Goal: Navigation & Orientation: Find specific page/section

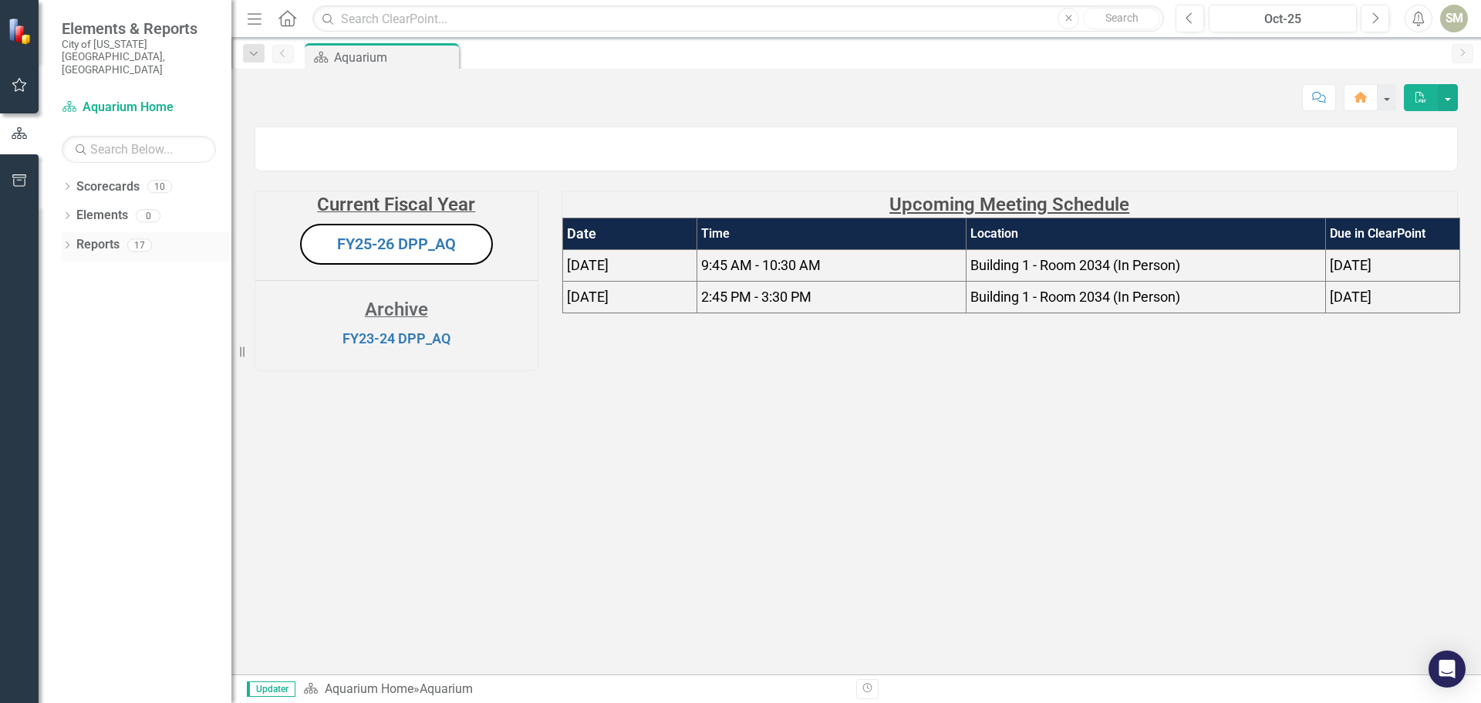
click at [66, 242] on icon "Dropdown" at bounding box center [67, 246] width 11 height 8
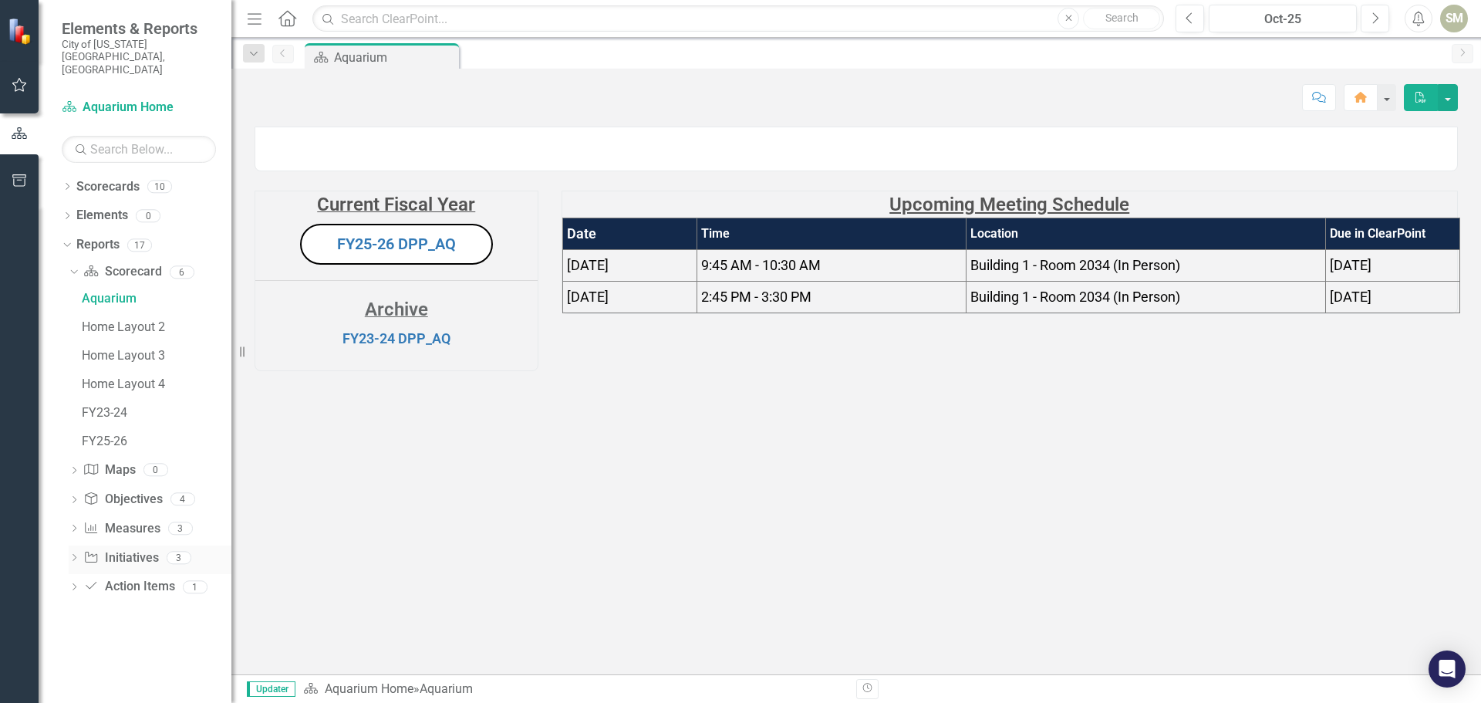
click at [73, 555] on icon "Dropdown" at bounding box center [74, 559] width 11 height 8
click at [103, 409] on div "Initiatives" at bounding box center [157, 416] width 150 height 14
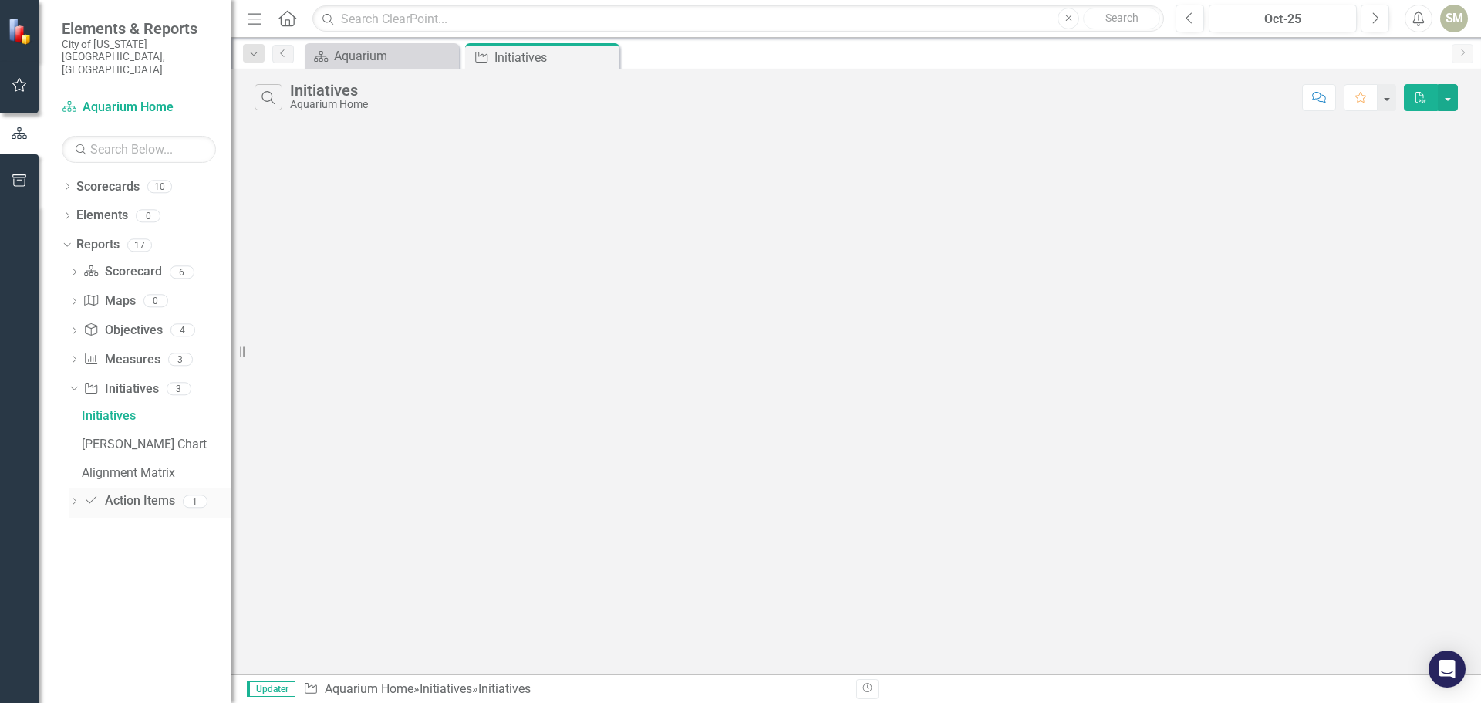
click at [73, 498] on icon "Dropdown" at bounding box center [74, 502] width 11 height 8
click at [72, 356] on icon "Dropdown" at bounding box center [74, 360] width 11 height 8
click at [73, 468] on icon at bounding box center [75, 471] width 4 height 7
click at [97, 409] on div "Initiatives" at bounding box center [157, 416] width 150 height 14
click at [113, 437] on div "[PERSON_NAME] Chart" at bounding box center [157, 444] width 150 height 14
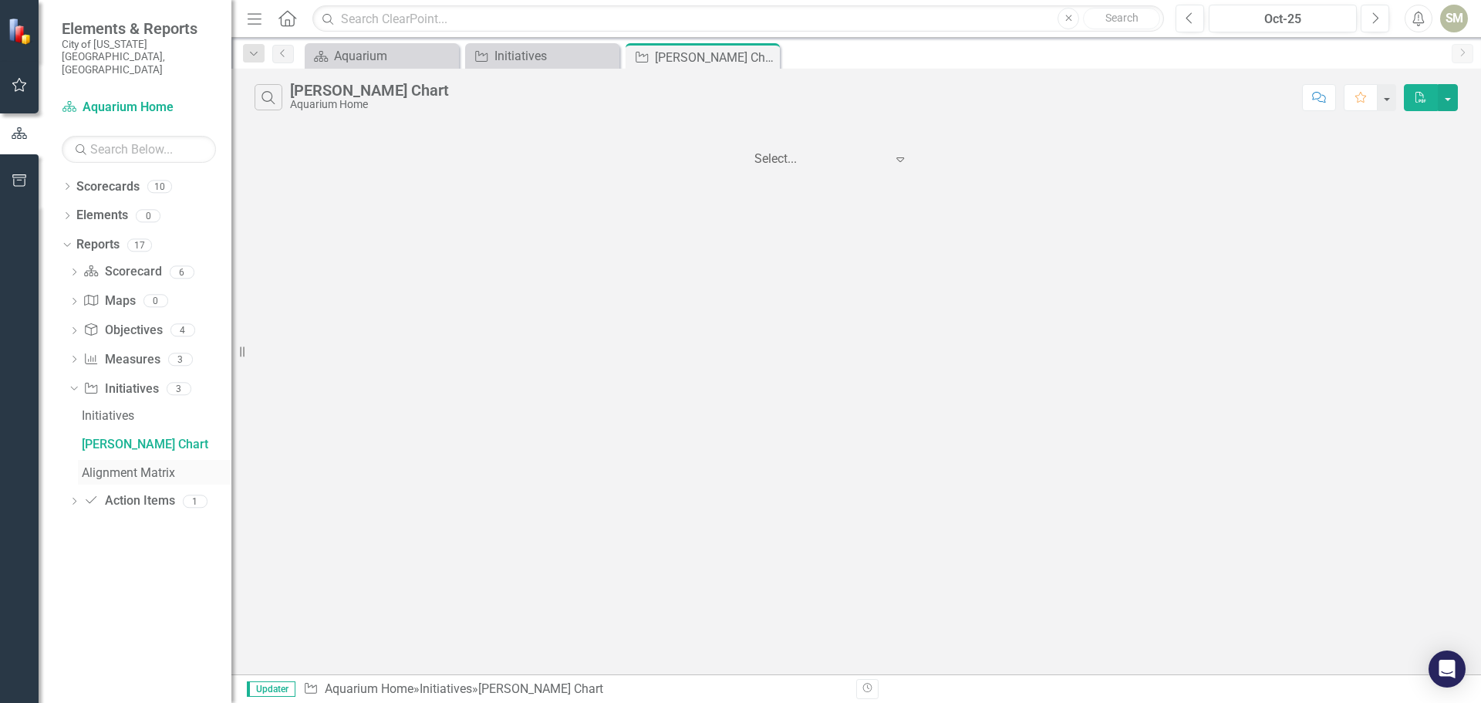
click at [116, 466] on div "Alignment Matrix" at bounding box center [157, 473] width 150 height 14
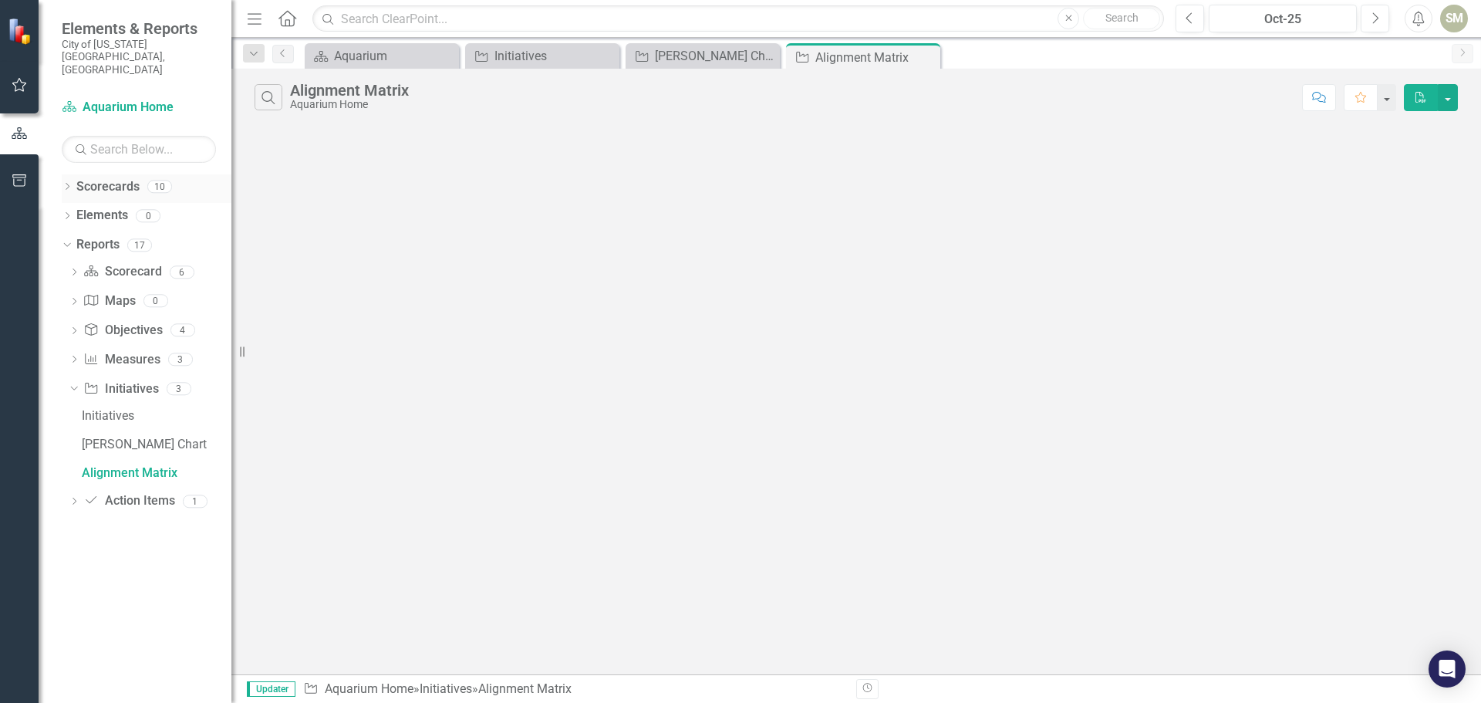
click at [68, 184] on icon "Dropdown" at bounding box center [67, 188] width 11 height 8
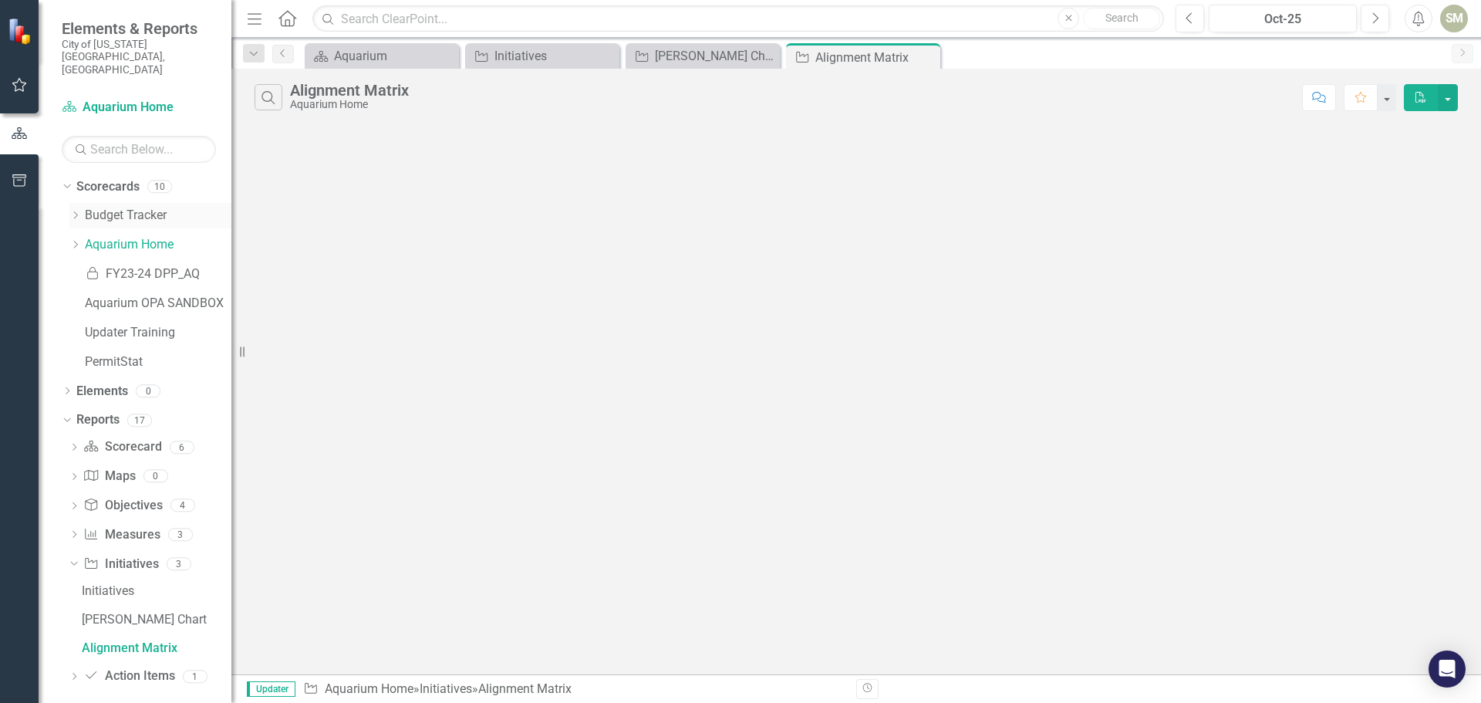
click at [133, 207] on link "Budget Tracker" at bounding box center [158, 216] width 147 height 18
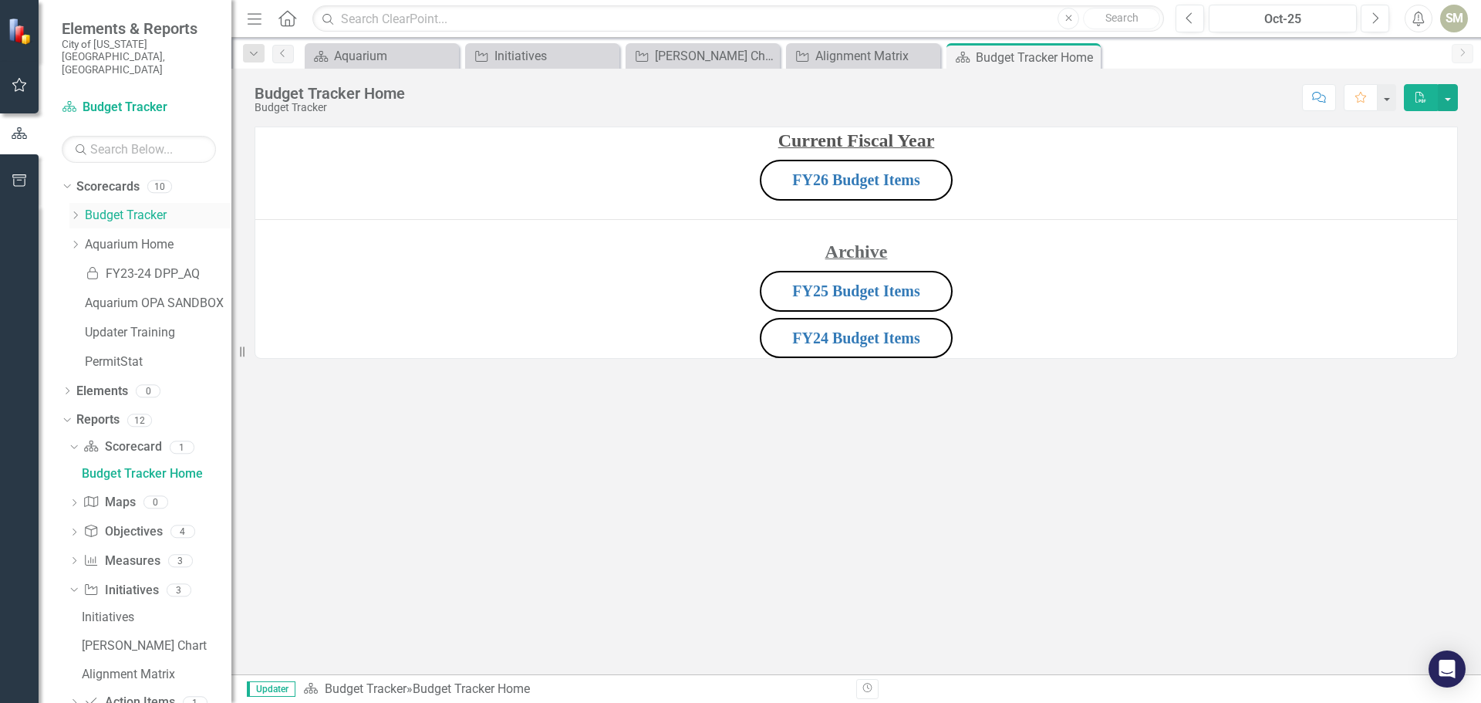
click at [79, 211] on icon "Dropdown" at bounding box center [75, 215] width 12 height 9
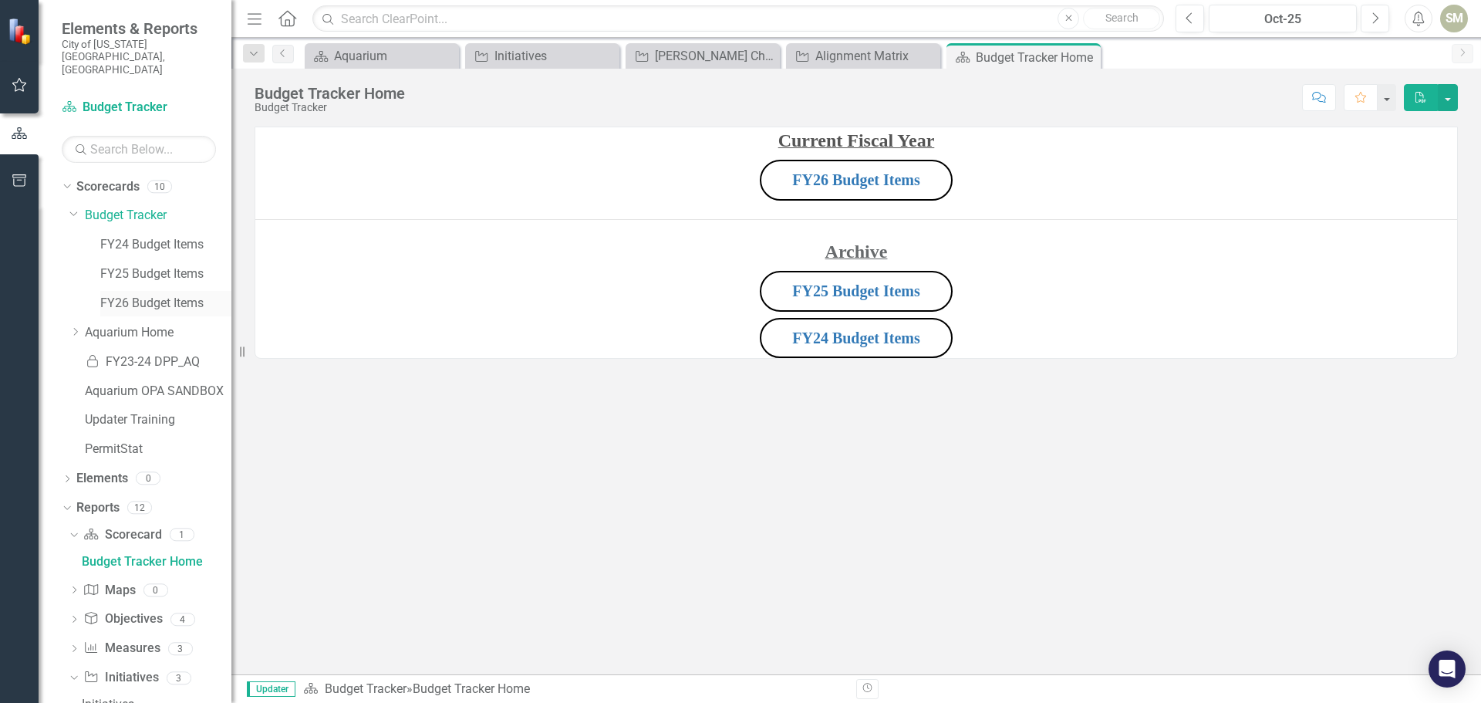
click at [147, 295] on link "FY26 Budget Items" at bounding box center [165, 304] width 131 height 18
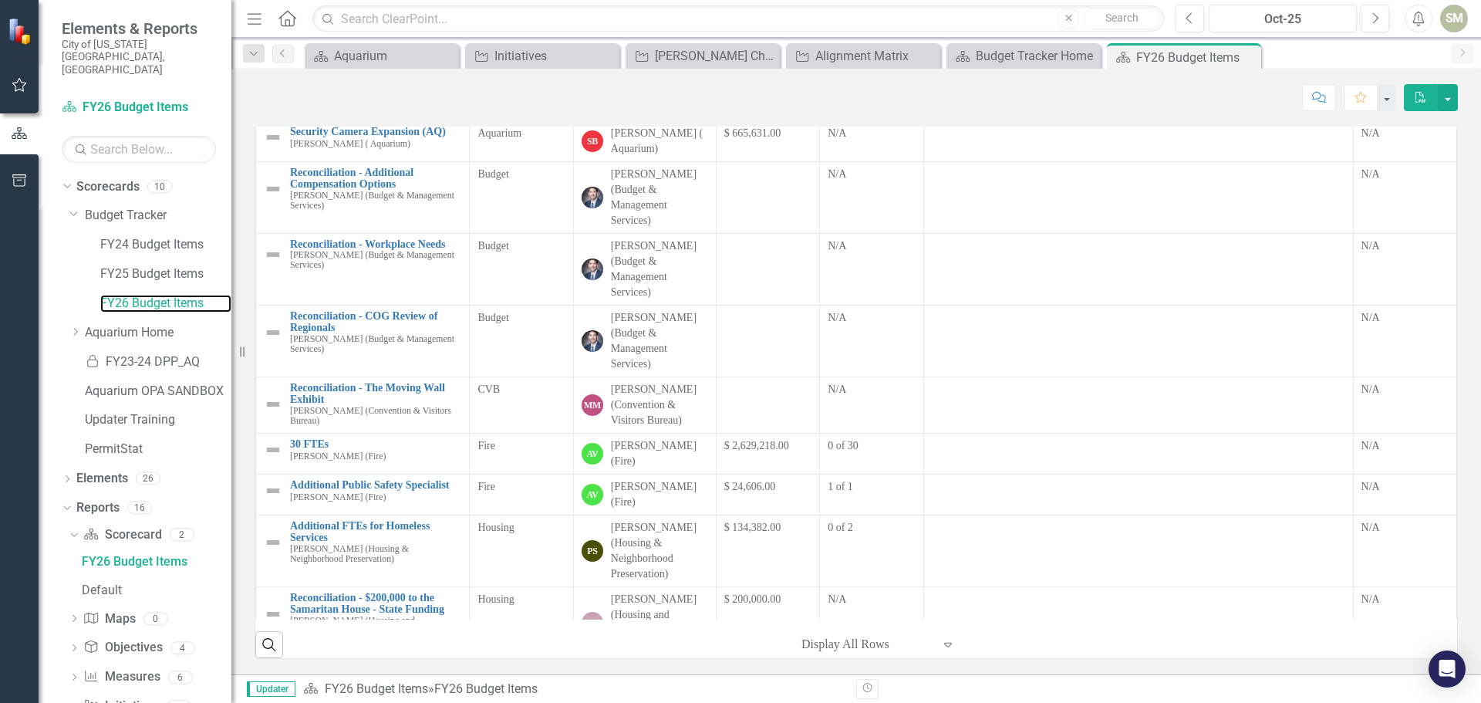
scroll to position [231, 0]
click at [71, 208] on icon "Dropdown" at bounding box center [73, 214] width 9 height 12
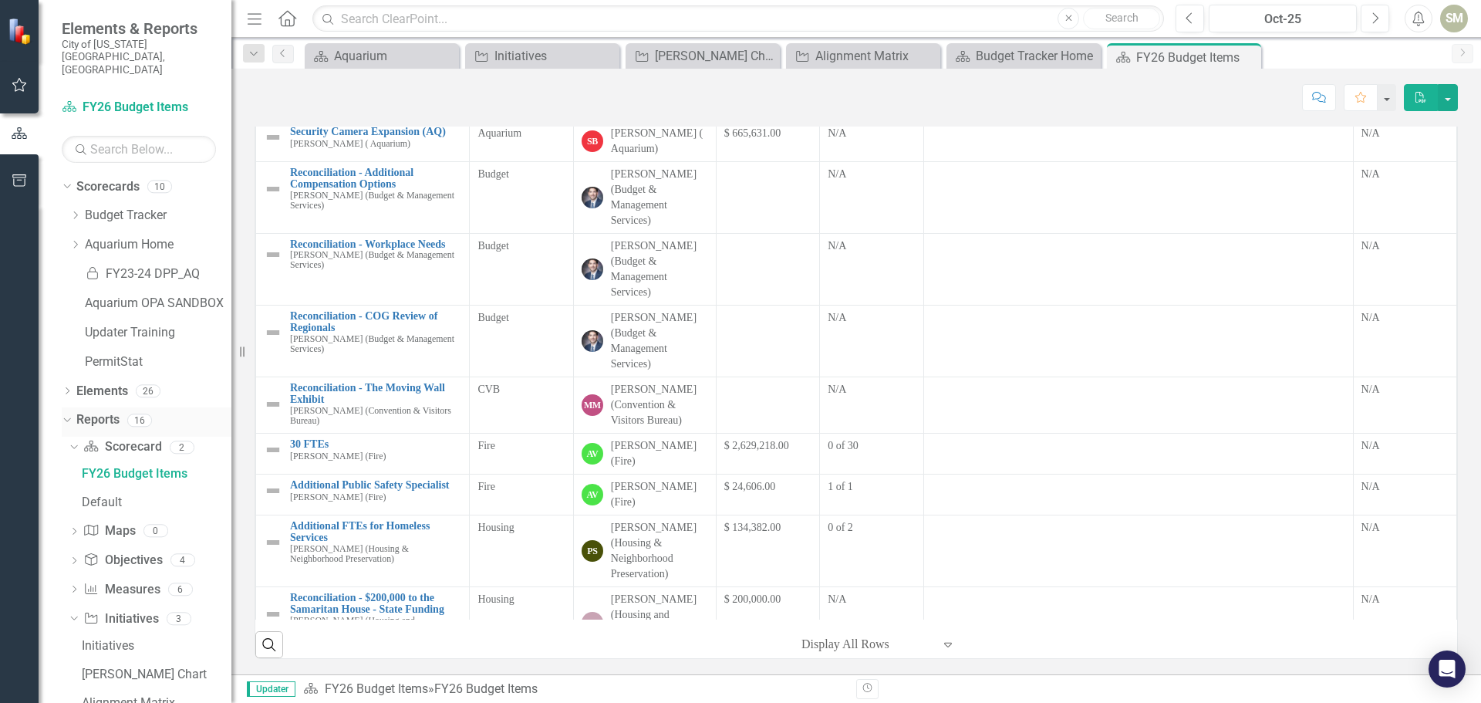
click at [66, 414] on icon "Dropdown" at bounding box center [65, 419] width 8 height 11
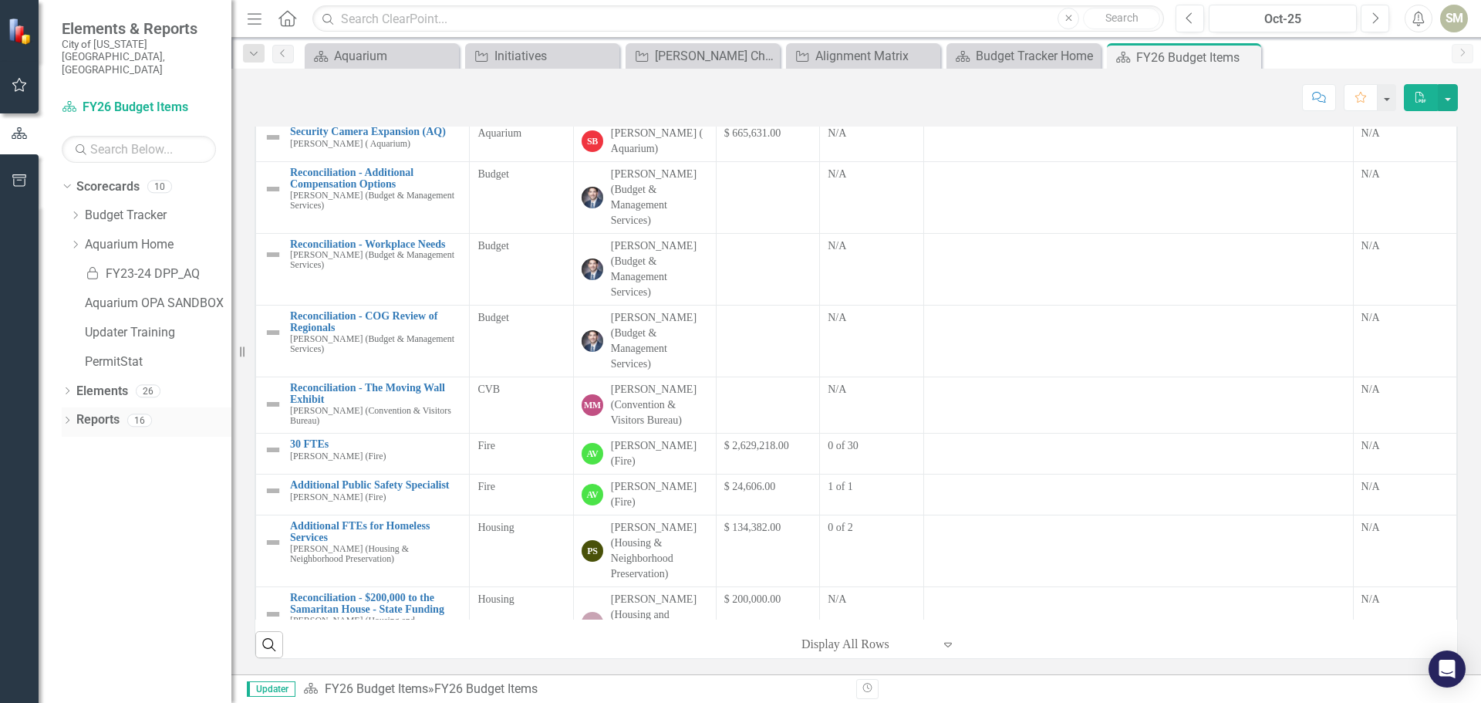
click at [69, 407] on div "Dropdown Reports 16" at bounding box center [147, 421] width 170 height 29
click at [67, 417] on icon "Dropdown" at bounding box center [67, 421] width 11 height 8
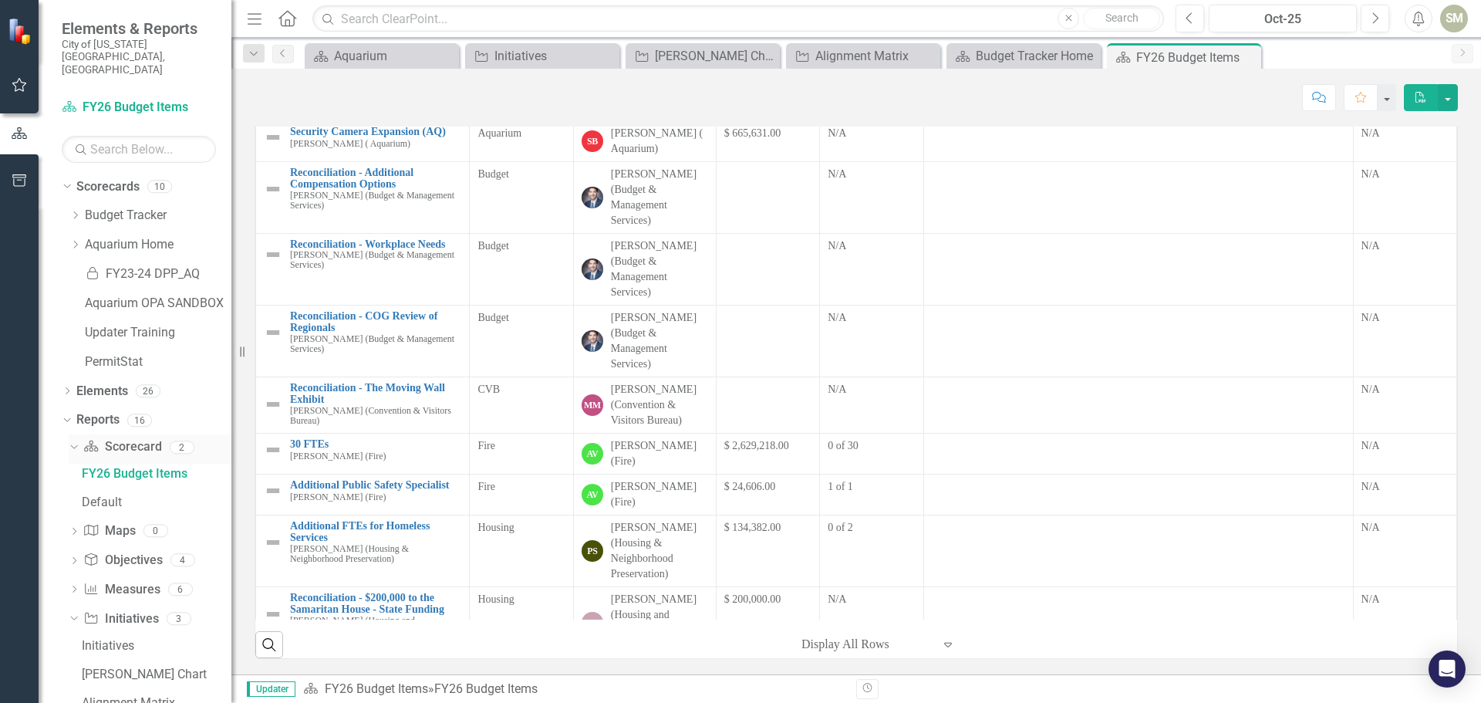
scroll to position [43, 0]
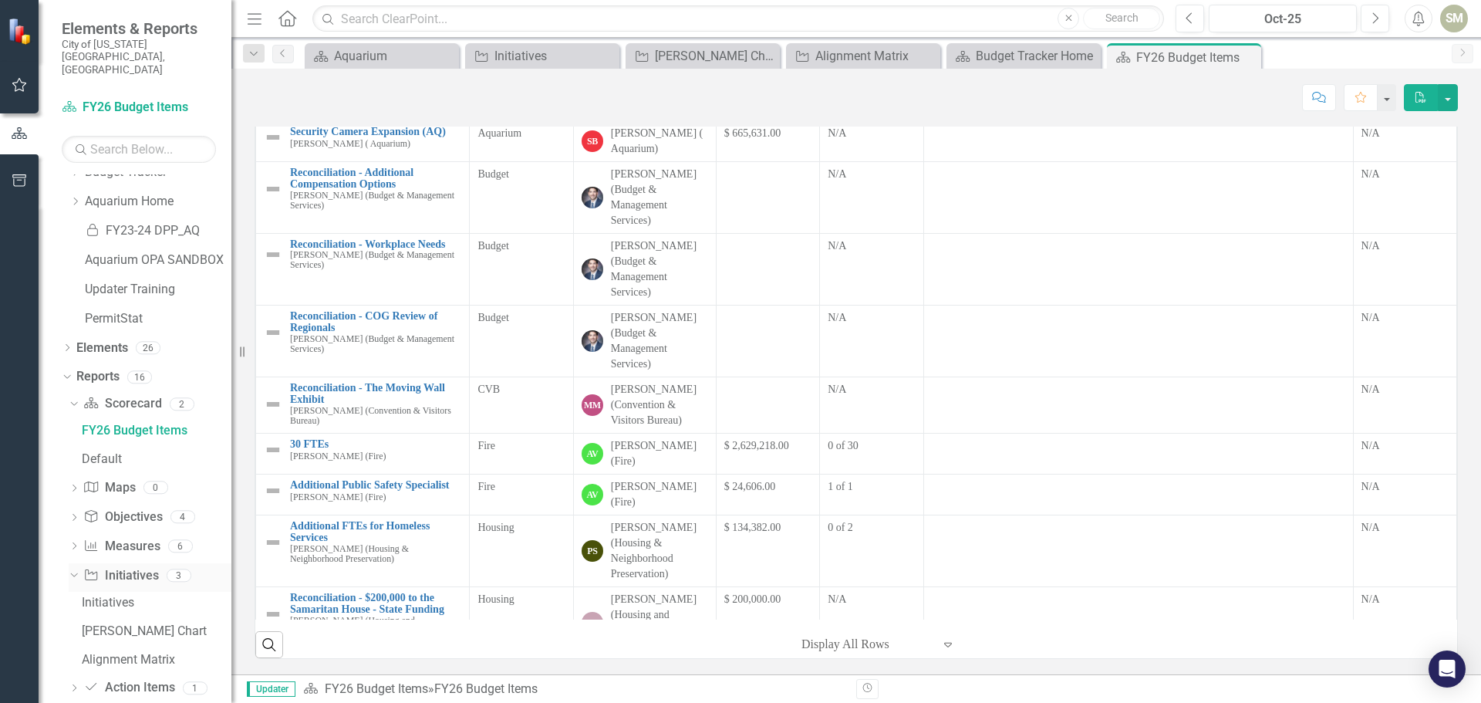
click at [109, 567] on link "Initiative Initiatives" at bounding box center [120, 576] width 75 height 18
click at [109, 596] on div "Initiatives" at bounding box center [157, 603] width 150 height 14
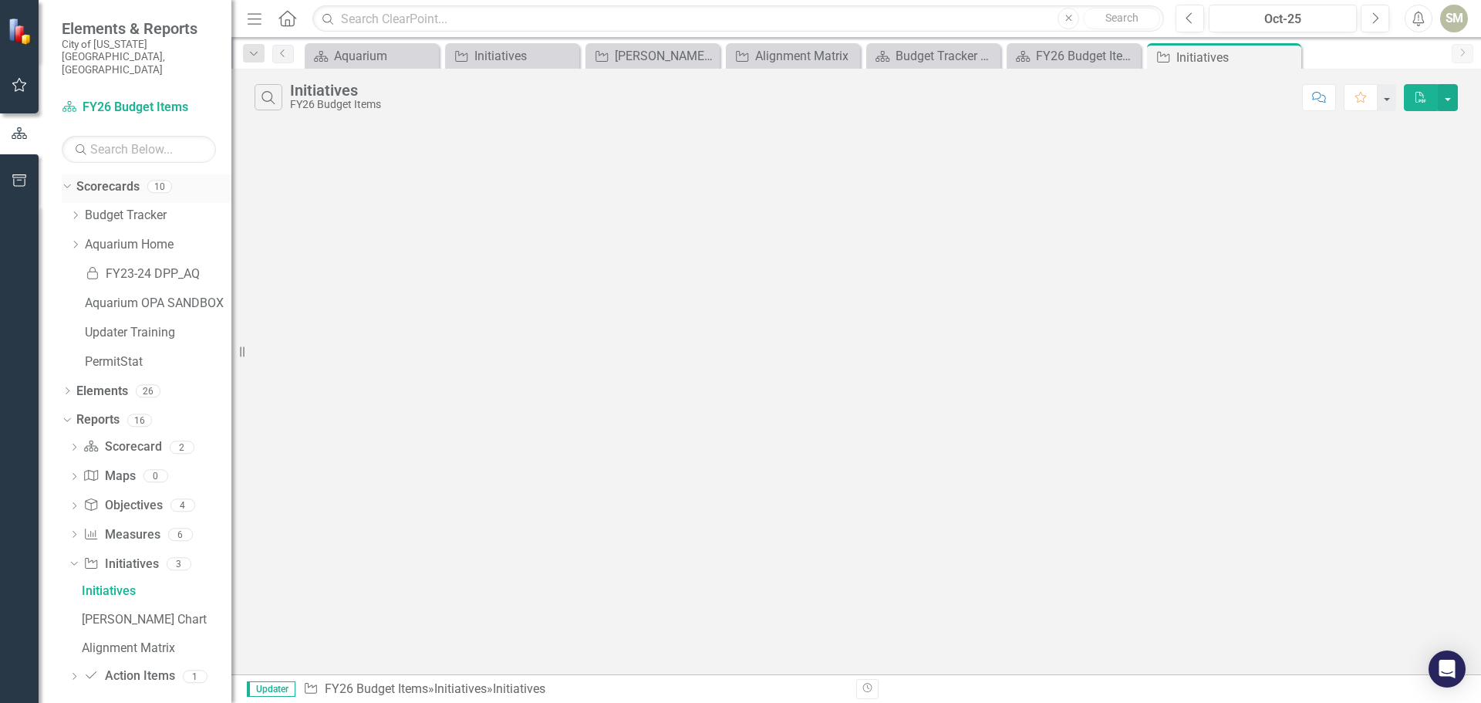
click at [107, 178] on link "Scorecards" at bounding box center [107, 187] width 63 height 18
click at [290, 17] on icon "Home" at bounding box center [287, 18] width 20 height 16
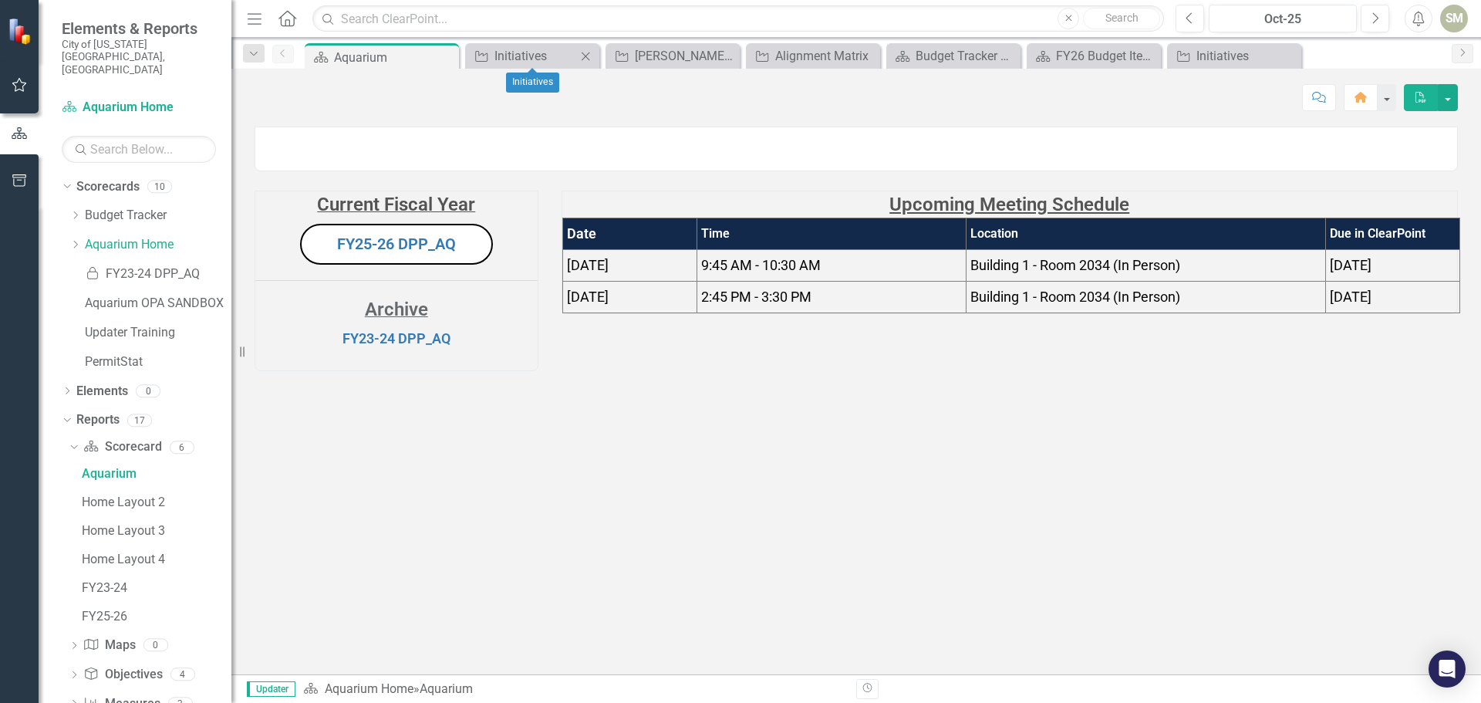
click at [585, 52] on icon "Close" at bounding box center [585, 56] width 15 height 12
click at [608, 52] on icon "Close" at bounding box center [605, 56] width 15 height 12
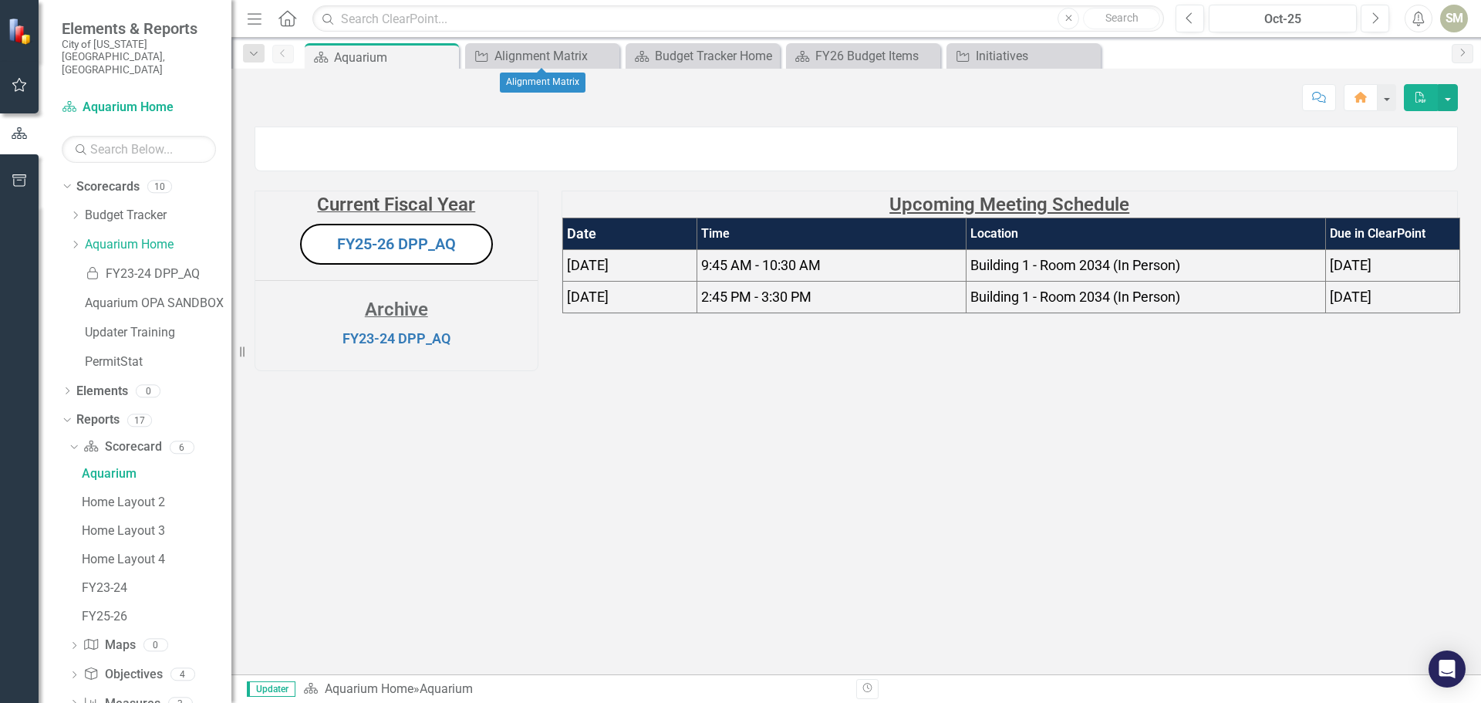
click at [0, 0] on icon "Close" at bounding box center [0, 0] width 0 height 0
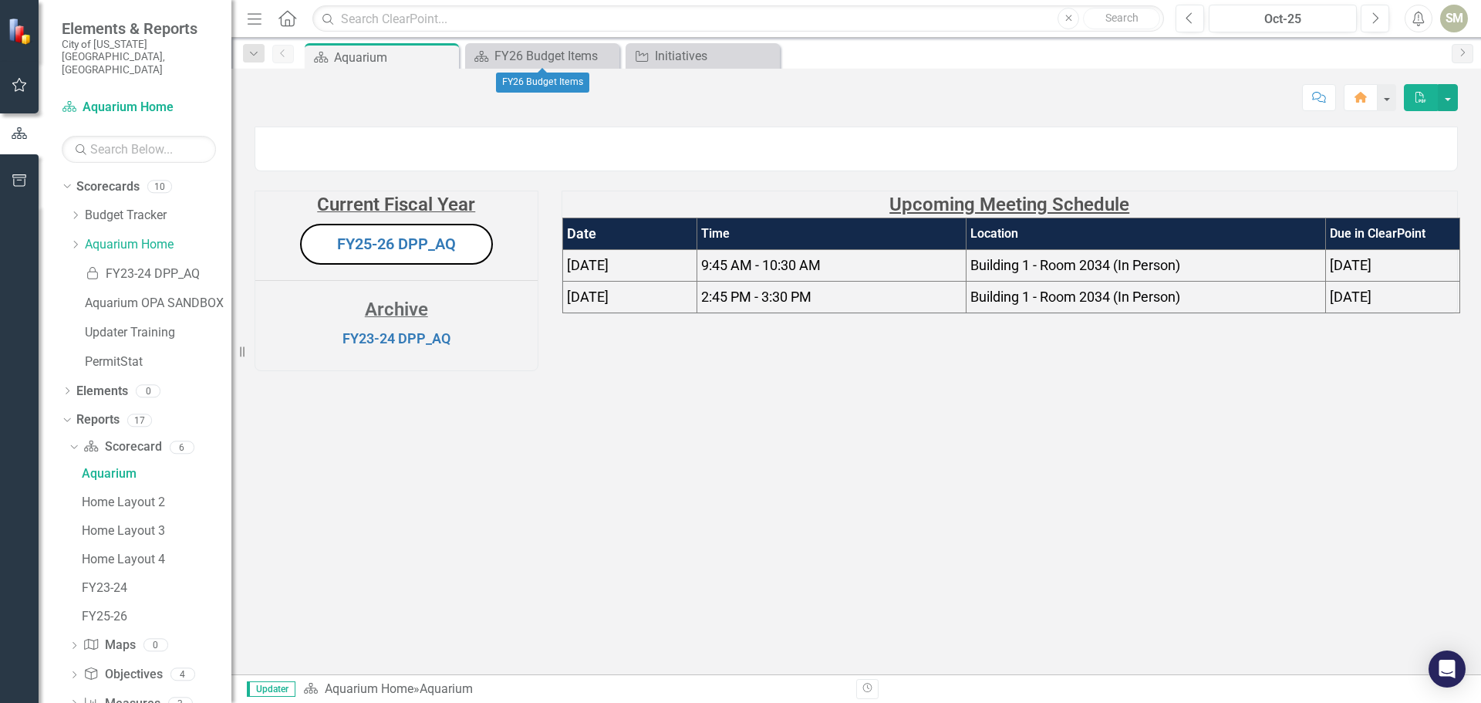
click at [0, 0] on icon "Close" at bounding box center [0, 0] width 0 height 0
click at [608, 52] on icon "Close" at bounding box center [605, 56] width 15 height 12
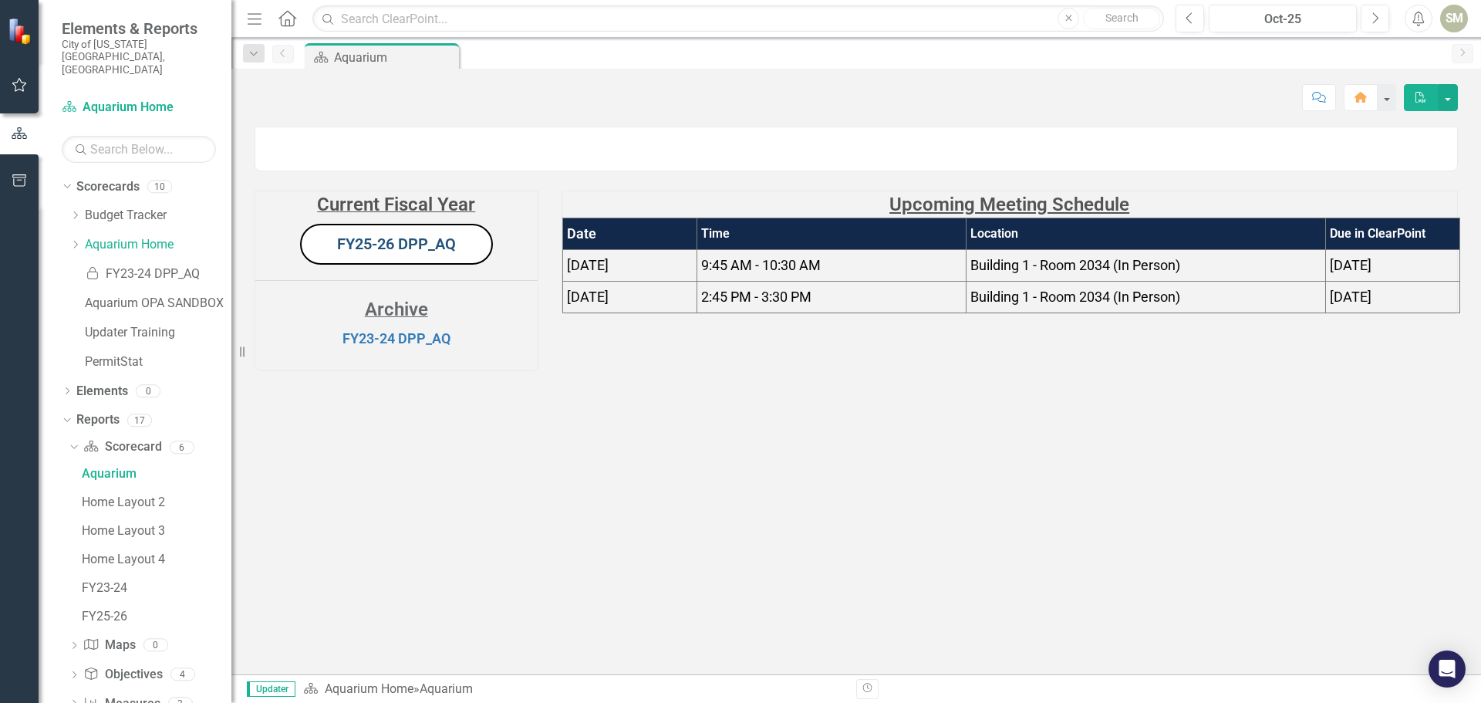
click at [404, 253] on link "FY25-26 DPP_AQ" at bounding box center [396, 244] width 119 height 19
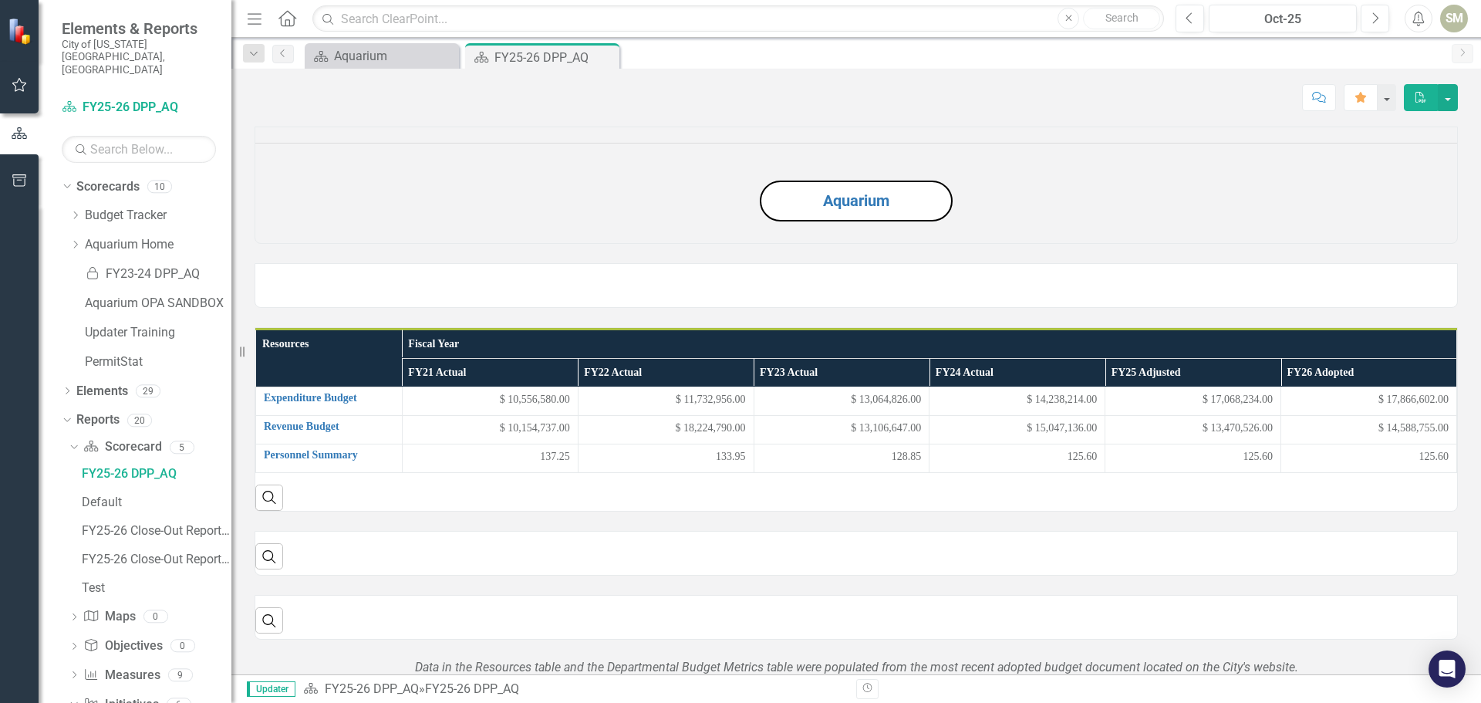
scroll to position [214, 0]
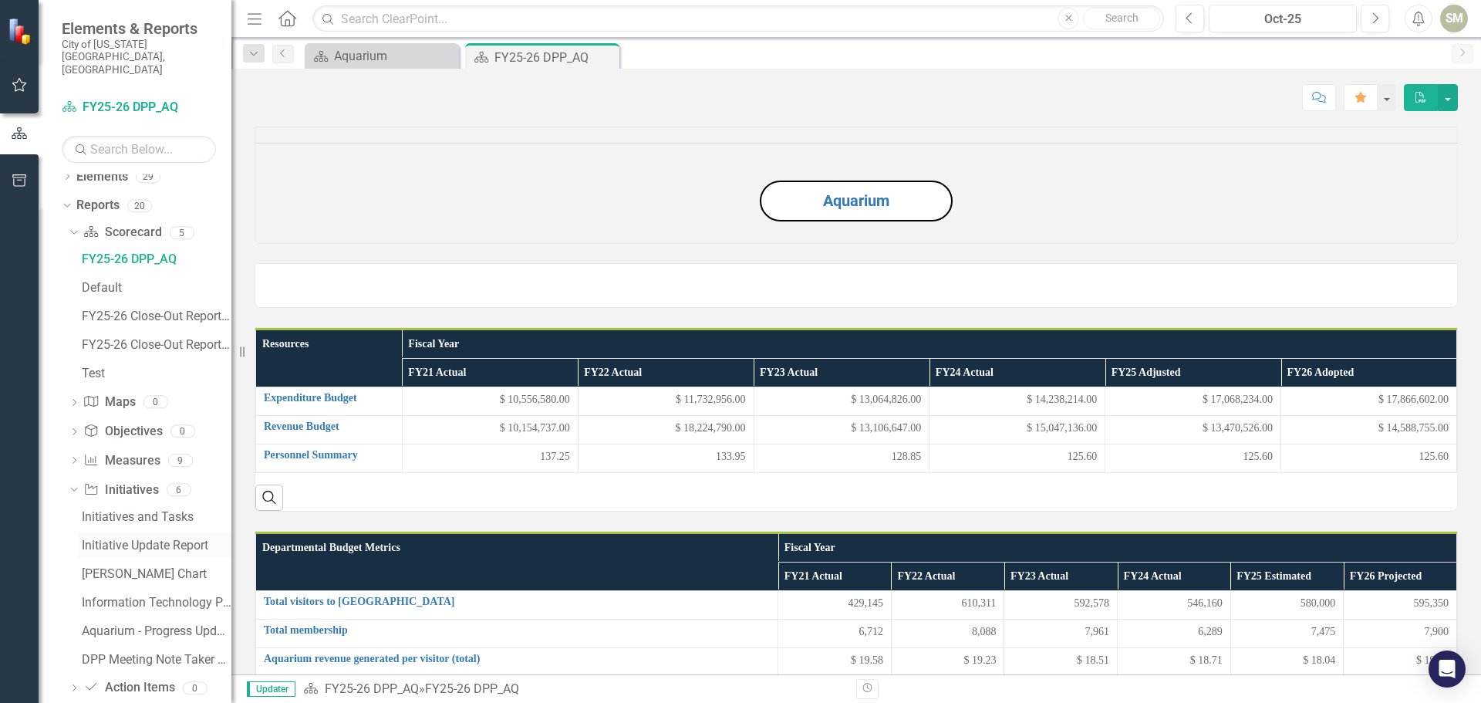
click at [128, 538] on div "Initiative Update Report" at bounding box center [157, 545] width 150 height 14
